Goal: Navigation & Orientation: Find specific page/section

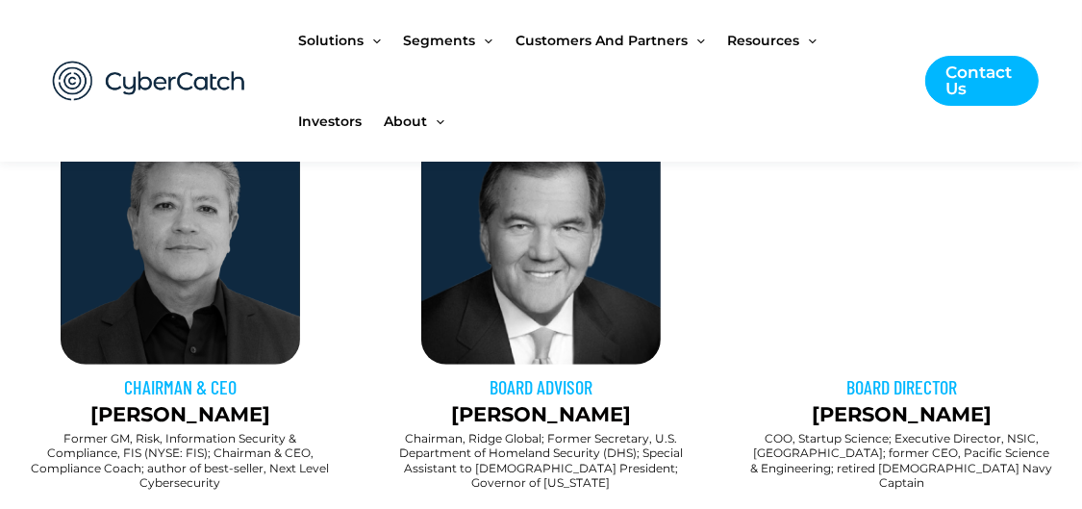
scroll to position [775, 0]
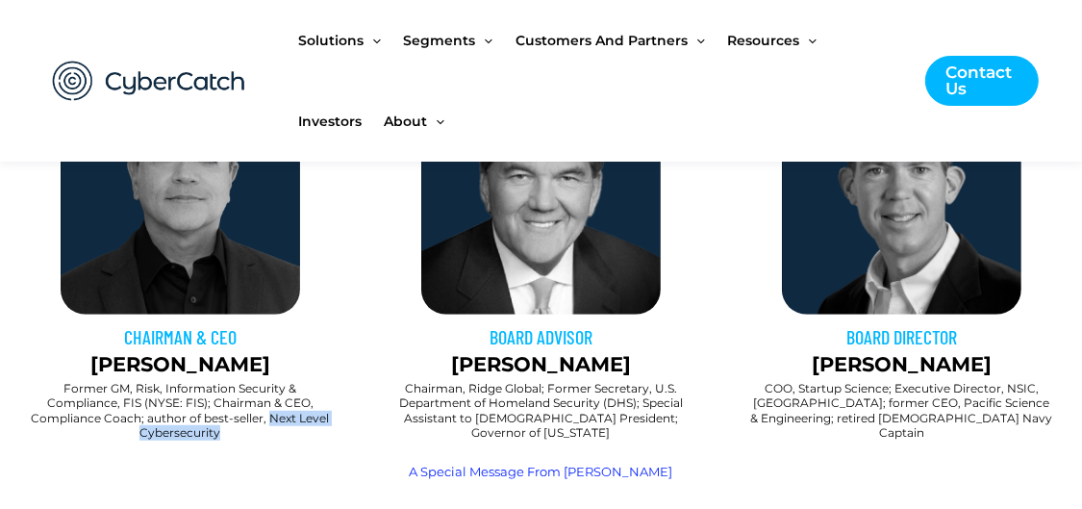
drag, startPoint x: 267, startPoint y: 470, endPoint x: 269, endPoint y: 493, distance: 23.2
click at [269, 493] on div "CHAIRMAN & CEO [PERSON_NAME] Former GM, Risk, Information Security & Compliance…" at bounding box center [180, 290] width 361 height 449
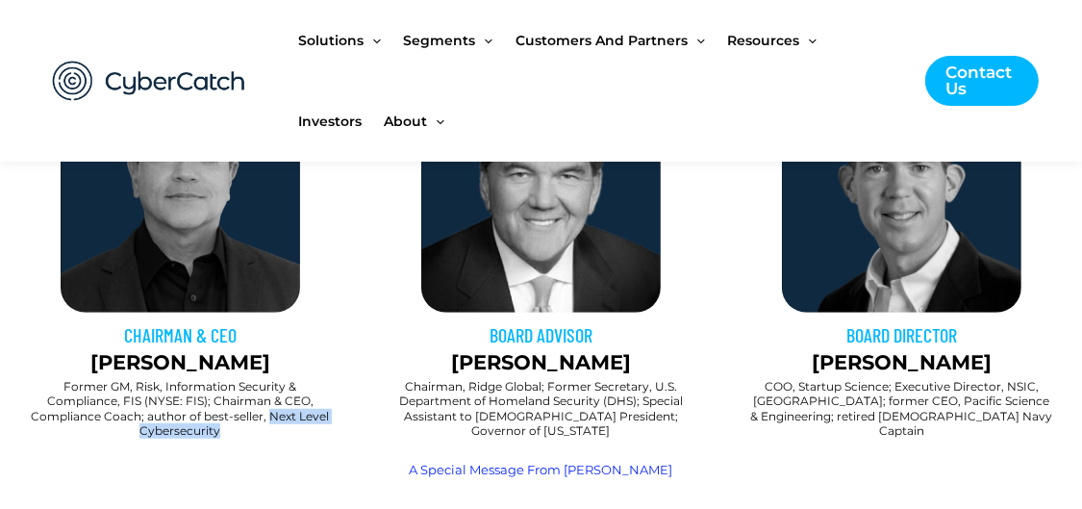
copy h2 "Next Level Cybersecurity"
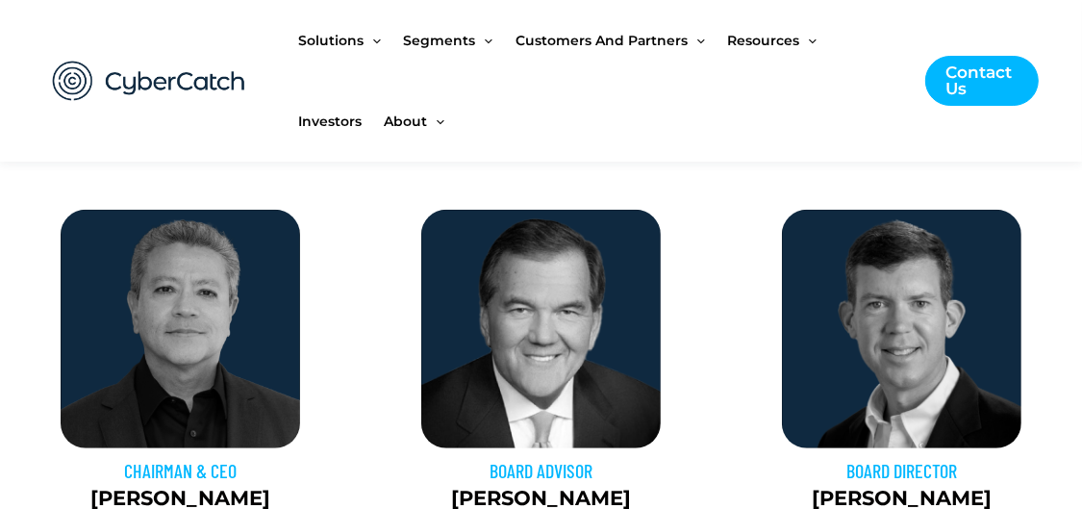
scroll to position [543, 0]
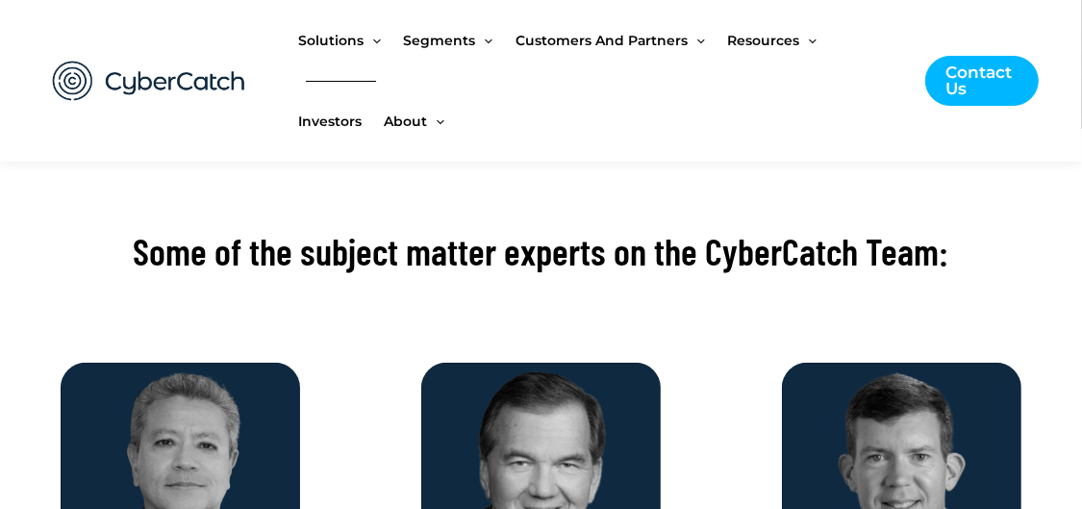
click at [342, 114] on span "Investors" at bounding box center [329, 121] width 63 height 81
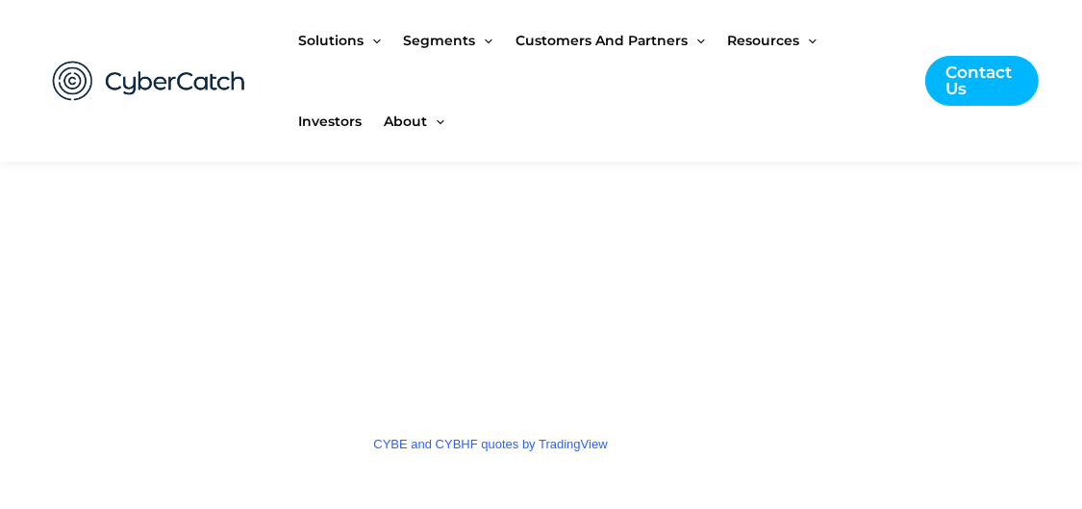
scroll to position [1847, 0]
